Goal: Task Accomplishment & Management: Use online tool/utility

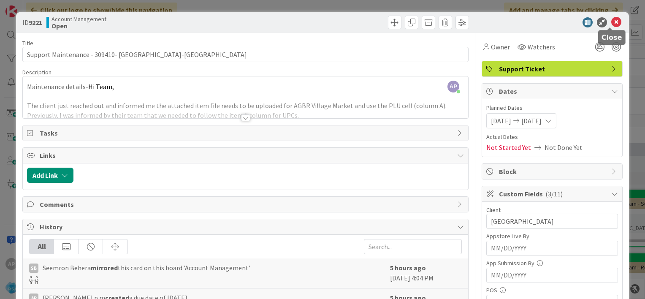
click at [612, 21] on icon at bounding box center [617, 22] width 10 height 10
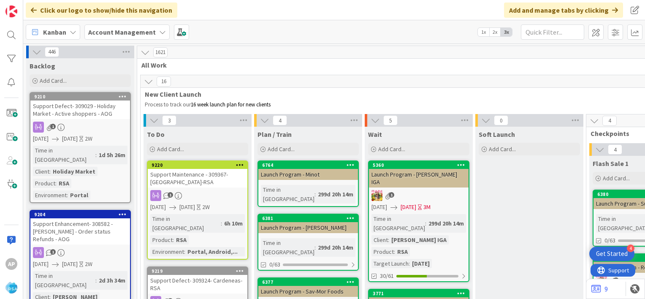
click at [416, 101] on p "Process to track our 16 week launch plan for new clients" at bounding box center [641, 104] width 992 height 7
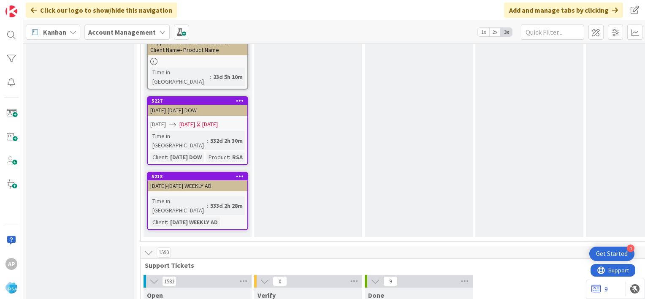
scroll to position [1644, 0]
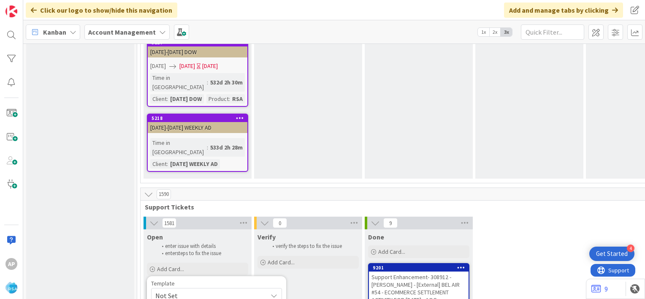
scroll to position [1714, 0]
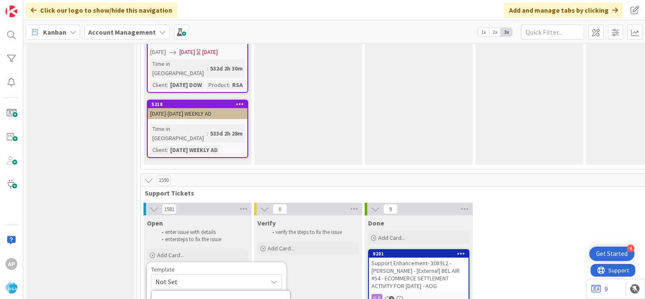
type textarea "x"
type textarea "Support Maintenance - Ticket Number-"
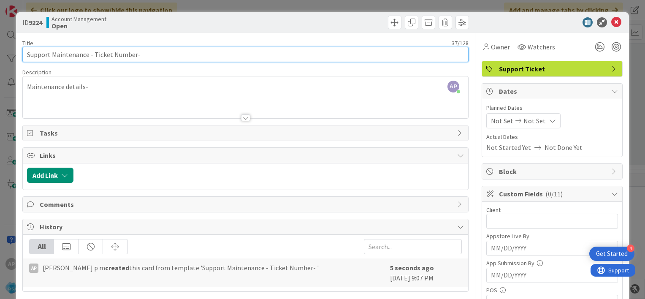
click at [134, 53] on input "Support Maintenance - Ticket Number-" at bounding box center [245, 54] width 446 height 15
drag, startPoint x: 113, startPoint y: 57, endPoint x: 93, endPoint y: 55, distance: 20.0
click at [93, 55] on input "Support Maintenance - Ticket Number-" at bounding box center [245, 54] width 446 height 15
paste input "#309019"
click at [96, 55] on input "Support Maintenance - #309019-" at bounding box center [245, 54] width 446 height 15
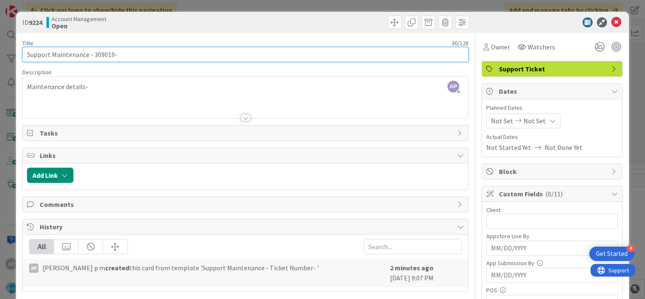
click at [119, 57] on input "Support Maintenance - 309019-" at bounding box center [245, 54] width 446 height 15
click at [179, 54] on input "Support Maintenance - 309019- Down Home PW" at bounding box center [245, 54] width 446 height 15
type input "Support Maintenance - 309019- Down Home PW-RSA"
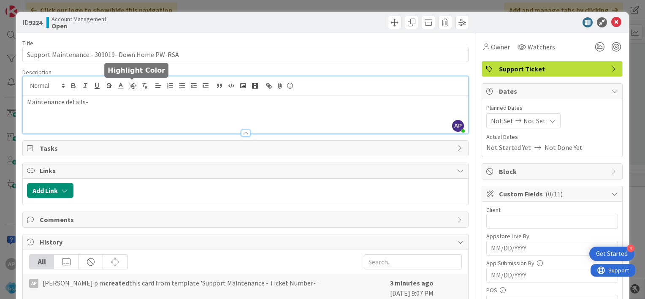
click at [133, 90] on div "AP [PERSON_NAME] p m joined 2 m ago Maintenance details-" at bounding box center [246, 104] width 446 height 57
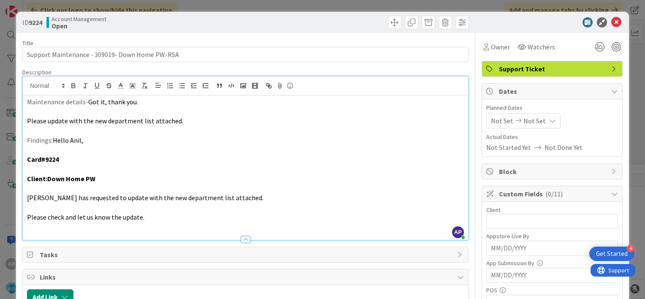
click at [504, 122] on span "Not Set" at bounding box center [502, 121] width 22 height 10
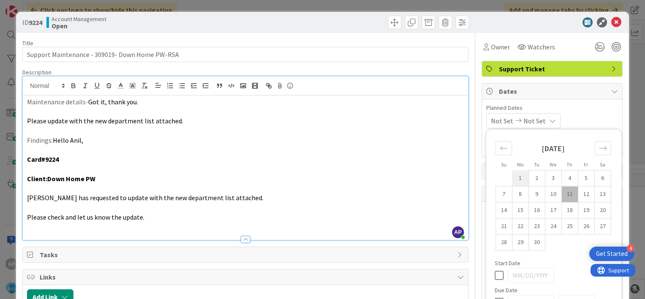
click at [514, 182] on td "1" at bounding box center [520, 178] width 16 height 16
type input "[DATE]"
click at [579, 194] on td "12" at bounding box center [586, 194] width 16 height 16
type input "[DATE]"
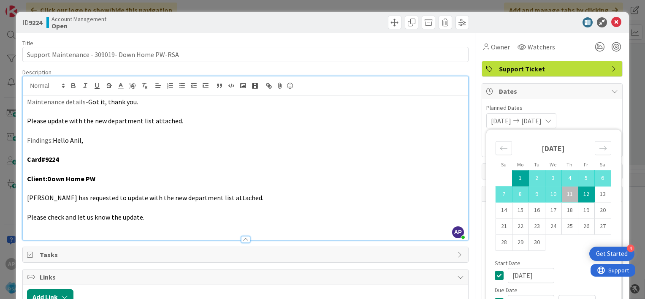
click at [581, 113] on div "[DATE] [DATE] Su Mo Tu We Th Fr Sa [DATE] 1 2 3 4 5 6 7 8 9 10 11 12 13 14 15 1…" at bounding box center [553, 120] width 132 height 15
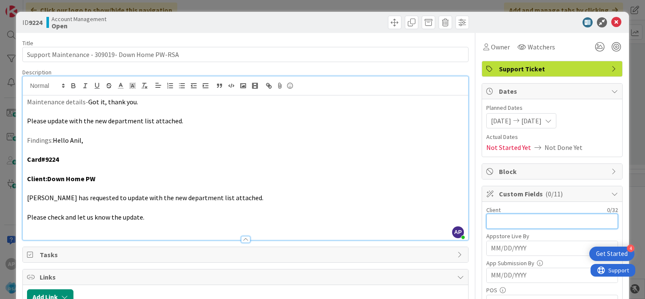
click at [512, 215] on input "text" at bounding box center [553, 221] width 132 height 15
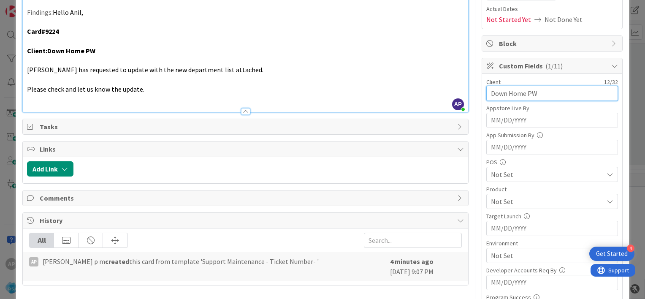
scroll to position [128, 0]
type input "Down Home PW"
click at [495, 200] on span "Not Set" at bounding box center [547, 201] width 112 height 10
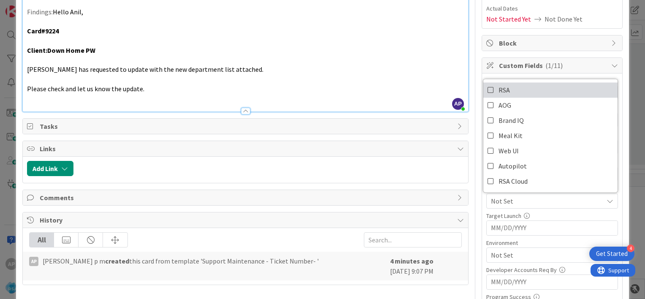
click at [488, 89] on icon at bounding box center [491, 90] width 7 height 13
click at [482, 220] on div "Client 12 / 32 Down Home PW Appstore Live By Navigate forward to interact with …" at bounding box center [552, 224] width 140 height 302
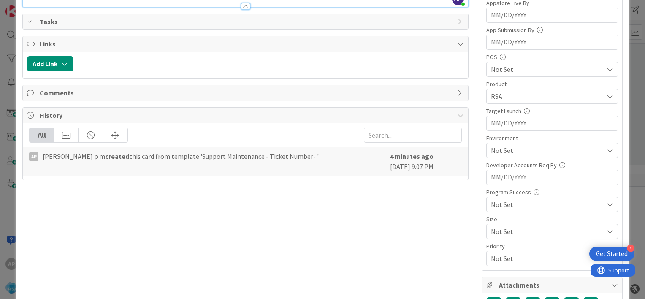
scroll to position [234, 0]
click at [498, 149] on span "Not Set" at bounding box center [547, 149] width 112 height 10
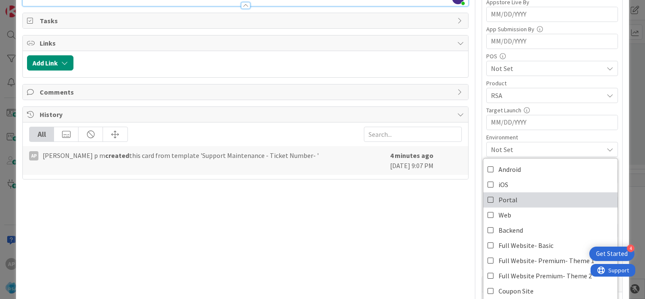
click at [488, 197] on icon at bounding box center [491, 199] width 7 height 13
click at [482, 139] on div "Client 12 / 32 Down Home PW Appstore Live By Navigate forward to interact with …" at bounding box center [552, 119] width 140 height 302
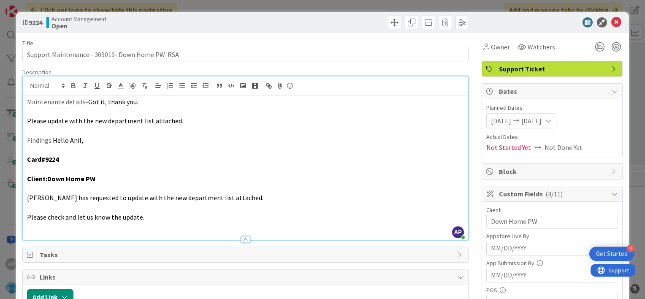
scroll to position [0, 0]
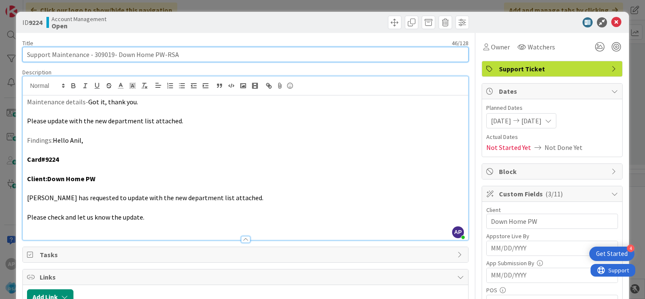
drag, startPoint x: 52, startPoint y: 54, endPoint x: 161, endPoint y: 52, distance: 109.0
click at [161, 52] on input "Support Maintenance - 309019- Down Home PW-RSA" at bounding box center [245, 54] width 446 height 15
